Goal: Information Seeking & Learning: Learn about a topic

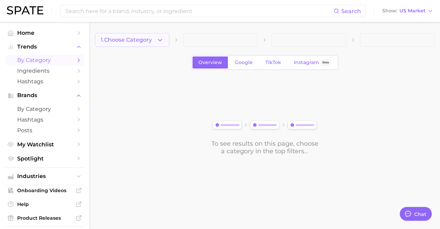
click at [163, 43] on icon "button" at bounding box center [159, 39] width 7 height 7
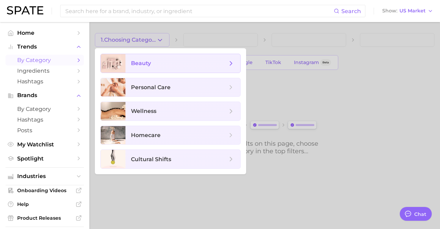
click at [155, 66] on span "beauty" at bounding box center [179, 63] width 96 height 8
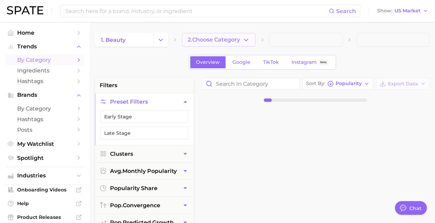
click at [203, 42] on span "2. Choose Category" at bounding box center [214, 40] width 52 height 6
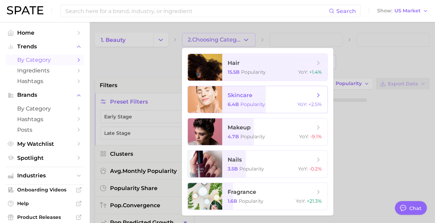
click at [218, 103] on div at bounding box center [205, 99] width 34 height 27
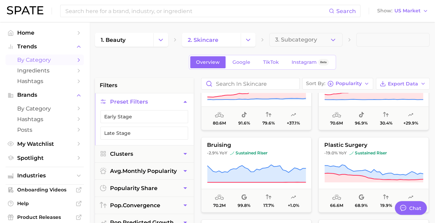
scroll to position [455, 0]
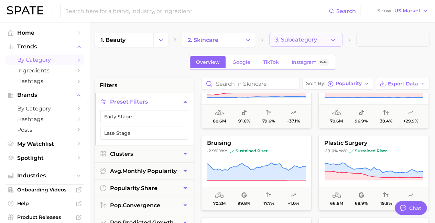
click at [332, 39] on icon "button" at bounding box center [332, 39] width 7 height 7
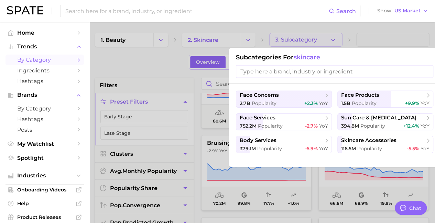
click at [140, 70] on div at bounding box center [217, 111] width 435 height 223
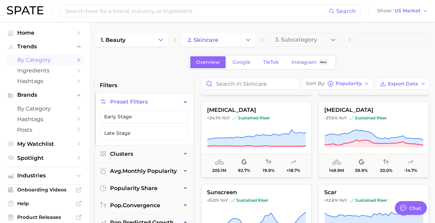
scroll to position [0, 0]
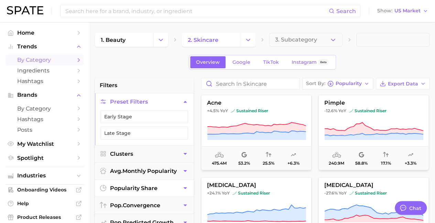
click at [142, 189] on span "popularity share" at bounding box center [133, 188] width 47 height 7
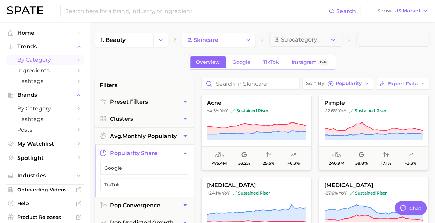
click at [163, 154] on button "popularity share" at bounding box center [144, 153] width 99 height 17
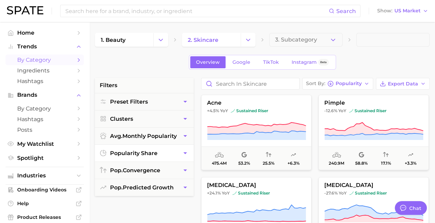
click at [177, 151] on button "popularity share" at bounding box center [144, 153] width 99 height 17
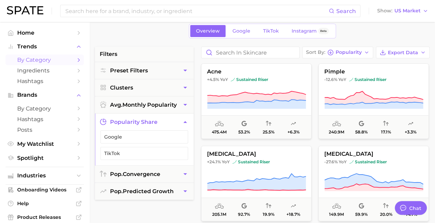
scroll to position [32, 0]
click at [159, 173] on span "pop. convergence" at bounding box center [135, 174] width 50 height 7
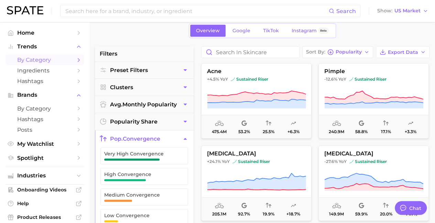
click at [166, 140] on button "pop. convergence" at bounding box center [144, 139] width 99 height 17
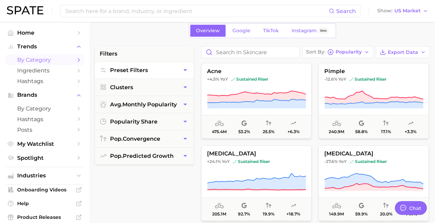
click at [177, 69] on button "Preset Filters" at bounding box center [144, 70] width 99 height 17
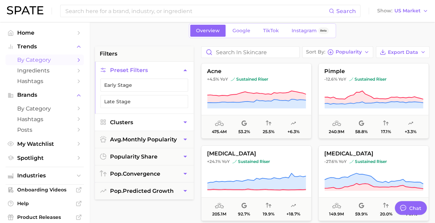
click at [164, 122] on button "Clusters" at bounding box center [144, 122] width 99 height 17
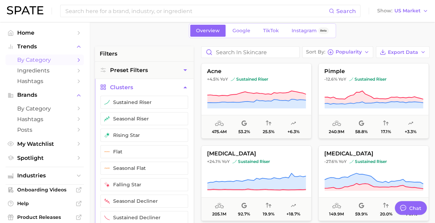
click at [186, 84] on icon "button" at bounding box center [185, 87] width 7 height 7
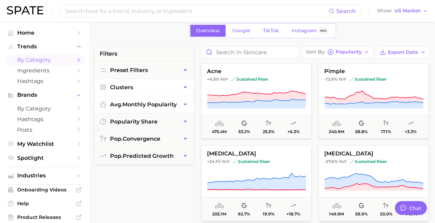
click at [185, 104] on icon "button" at bounding box center [184, 105] width 3 height 2
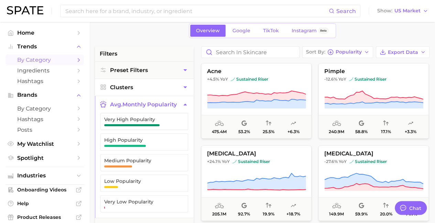
click at [185, 103] on icon "button" at bounding box center [185, 104] width 7 height 7
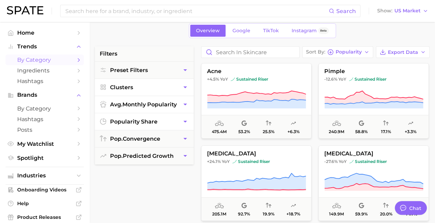
click at [176, 119] on button "popularity share" at bounding box center [144, 121] width 99 height 17
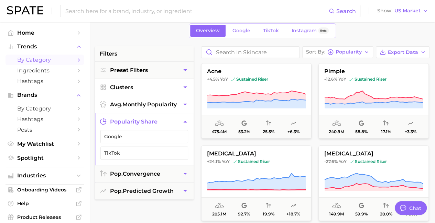
click at [176, 119] on button "popularity share" at bounding box center [144, 121] width 99 height 17
